Goal: Use online tool/utility: Use online tool/utility

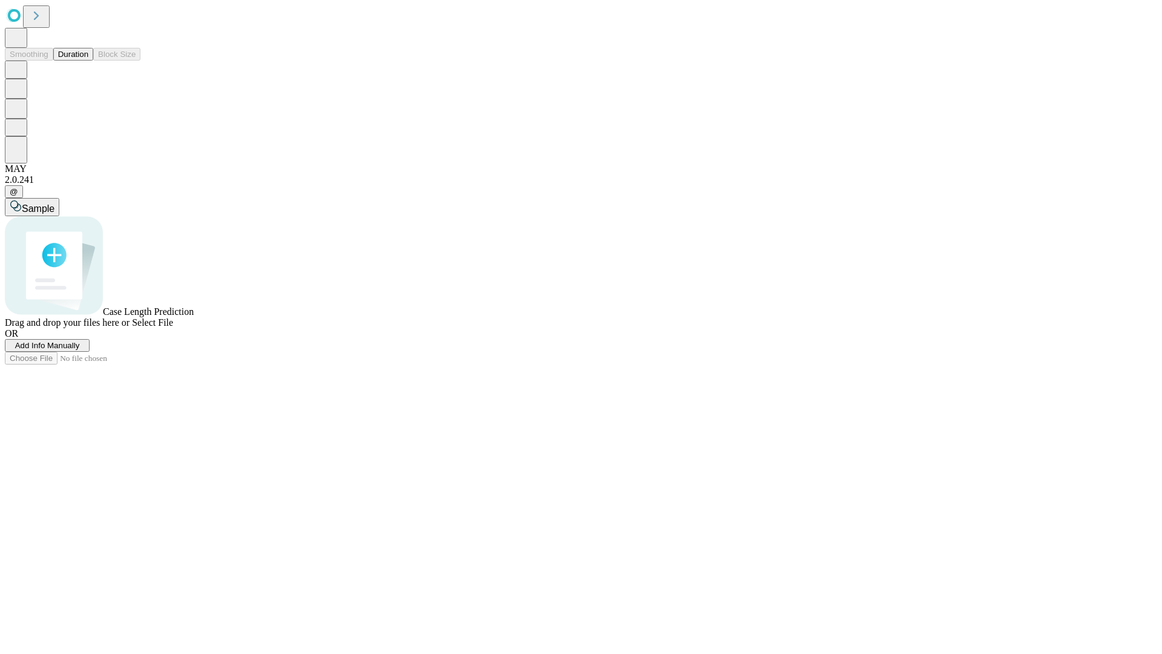
click at [88, 61] on button "Duration" at bounding box center [73, 54] width 40 height 13
click at [54, 203] on span "Sample" at bounding box center [38, 208] width 33 height 10
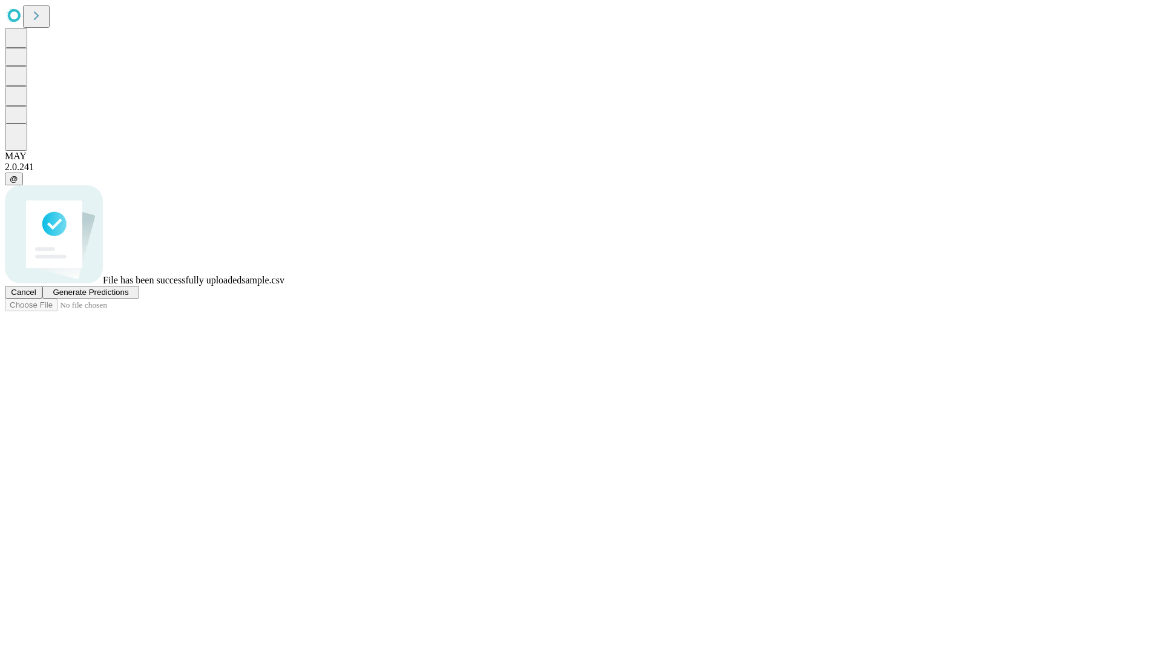
click at [128, 297] on span "Generate Predictions" at bounding box center [91, 291] width 76 height 9
